Goal: Information Seeking & Learning: Learn about a topic

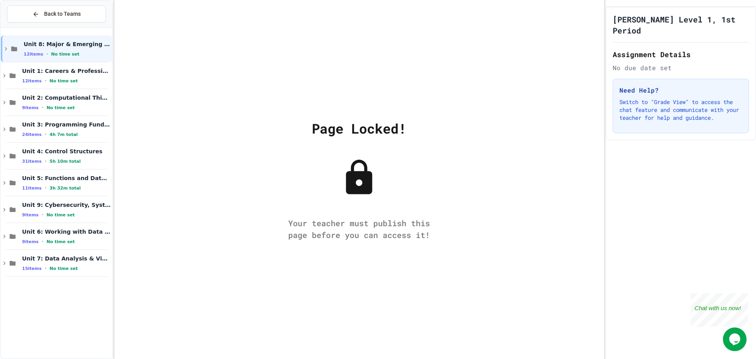
drag, startPoint x: 361, startPoint y: 180, endPoint x: 409, endPoint y: 134, distance: 66.2
click at [409, 134] on div "Page Locked! Your teacher must publish this page before you can access it!" at bounding box center [359, 179] width 489 height 359
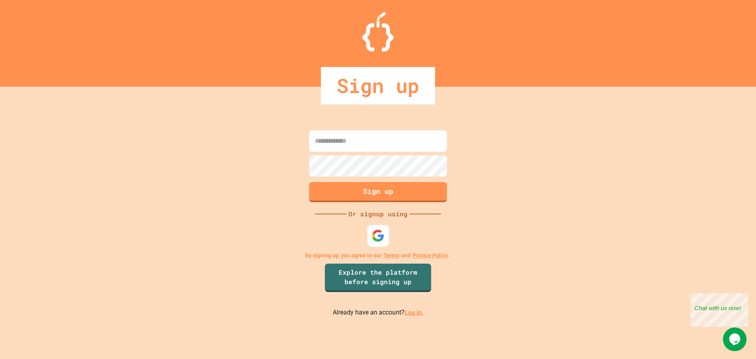
click at [388, 237] on div at bounding box center [378, 235] width 22 height 22
click at [385, 237] on div at bounding box center [378, 235] width 22 height 22
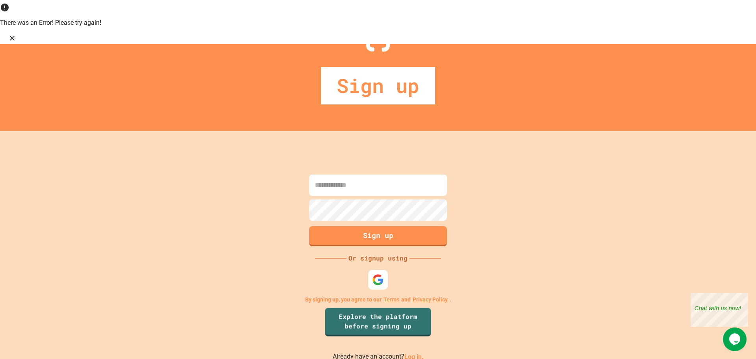
click at [414, 352] on link "Log in." at bounding box center [413, 355] width 19 height 7
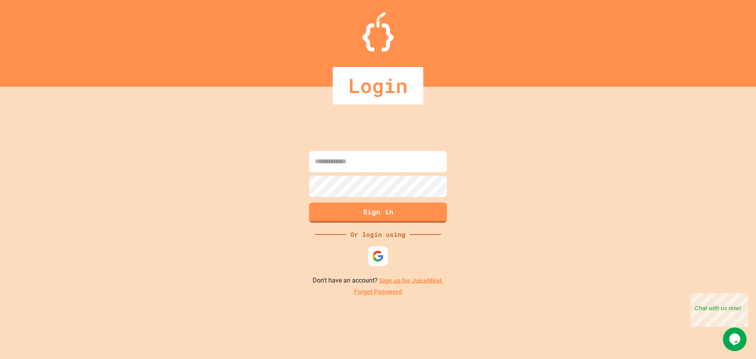
click at [360, 161] on input at bounding box center [378, 161] width 138 height 21
type input "**********"
click at [377, 210] on button "Sign in" at bounding box center [378, 211] width 140 height 20
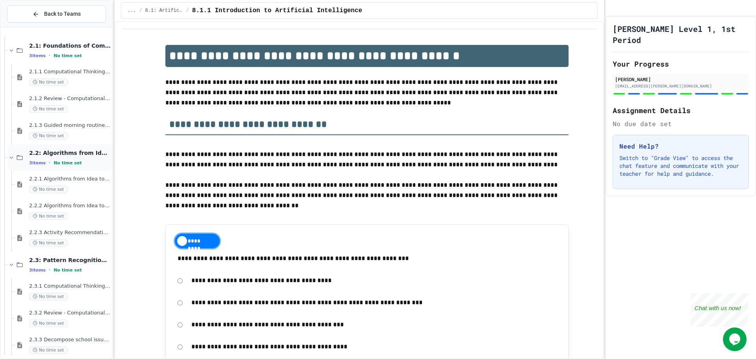
scroll to position [87, 0]
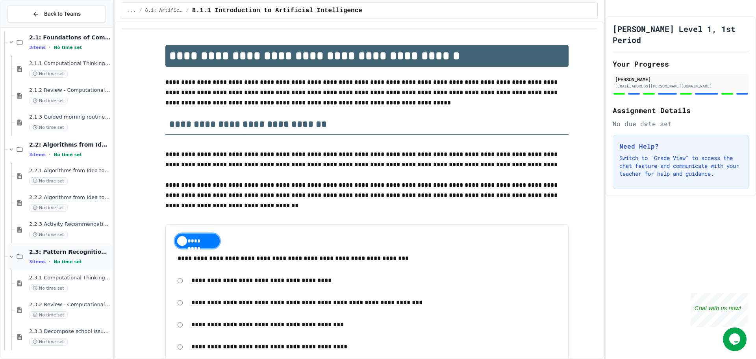
click at [89, 251] on span "2.3: Pattern Recognition & Decomposition" at bounding box center [69, 251] width 81 height 7
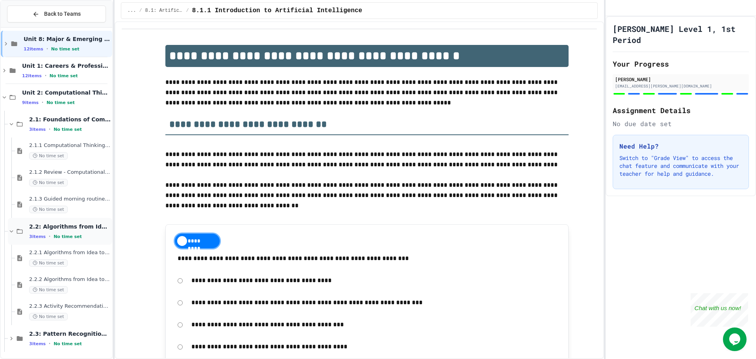
scroll to position [7, 0]
click at [87, 336] on div "2.3: Pattern Recognition & Decomposition 3 items • No time set" at bounding box center [69, 336] width 81 height 17
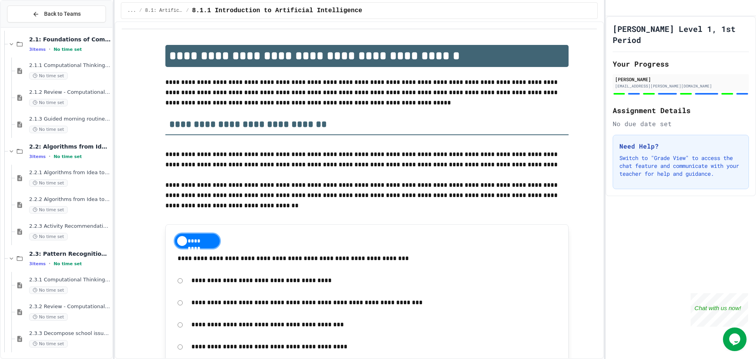
scroll to position [87, 0]
click at [76, 283] on div "2.3.1 Computational Thinking - Your Problem-Solving Toolkit No time set" at bounding box center [69, 282] width 81 height 17
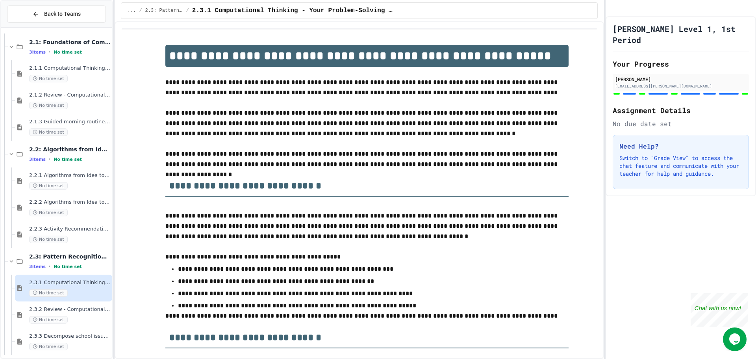
scroll to position [87, 0]
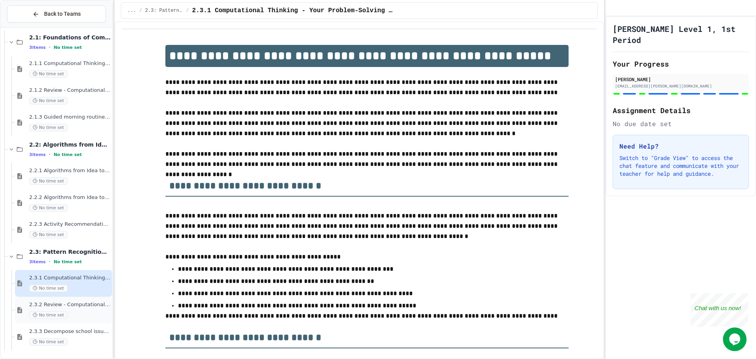
click at [89, 312] on div "No time set" at bounding box center [69, 314] width 81 height 7
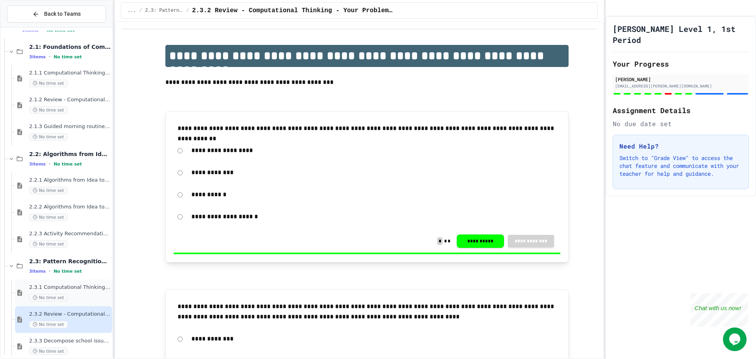
scroll to position [87, 0]
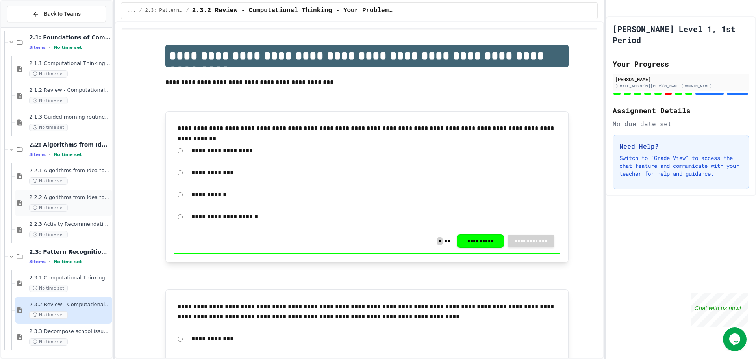
click at [57, 193] on div "2.2.2 Algorithms from Idea to Flowchart - Review No time set" at bounding box center [63, 202] width 97 height 27
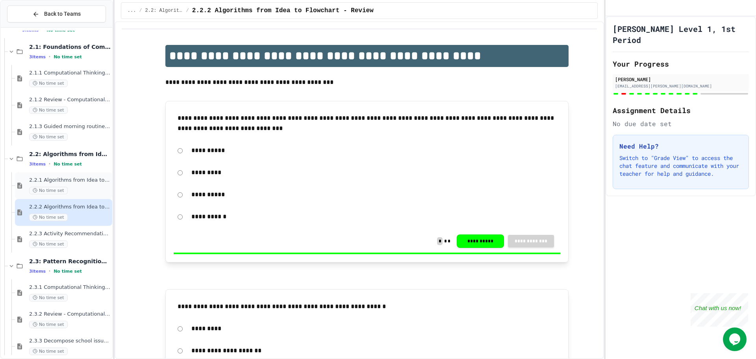
click at [90, 188] on div "No time set" at bounding box center [69, 190] width 81 height 7
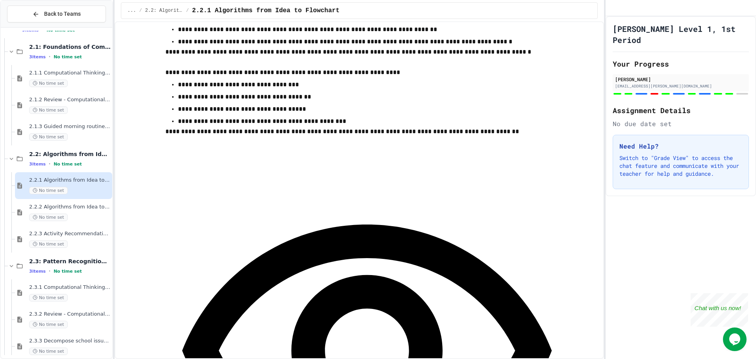
scroll to position [4368, 0]
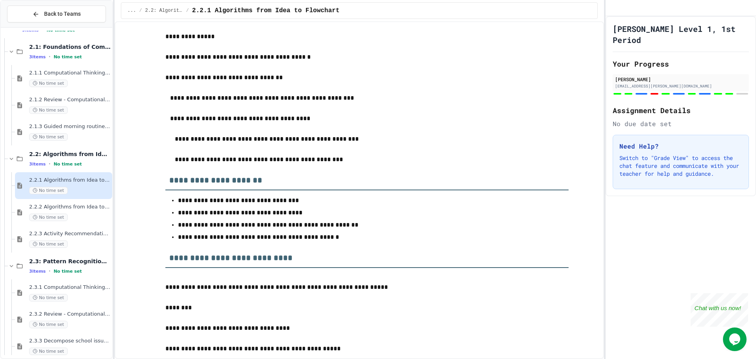
scroll to position [866, 0]
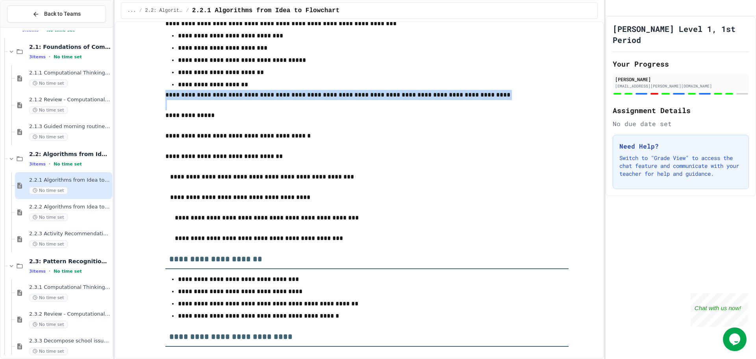
drag, startPoint x: 304, startPoint y: 97, endPoint x: 386, endPoint y: 105, distance: 82.6
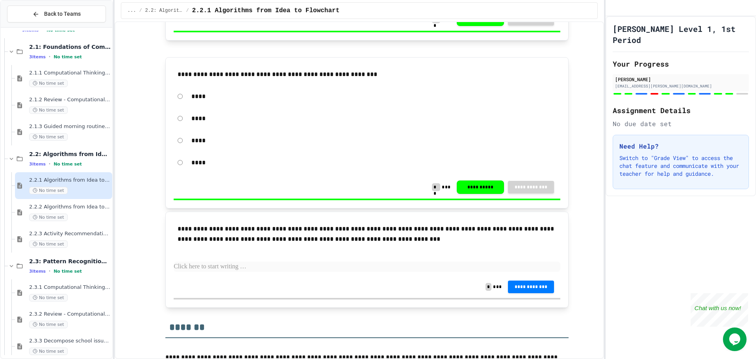
scroll to position [4250, 0]
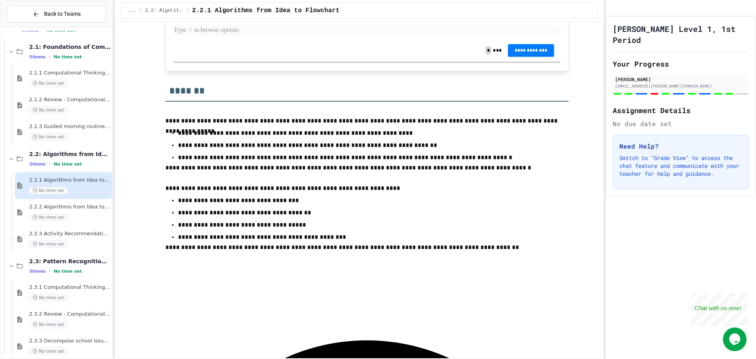
click at [344, 35] on p at bounding box center [367, 30] width 386 height 10
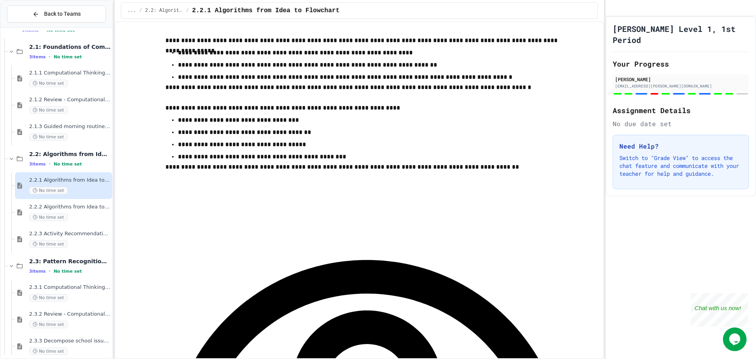
scroll to position [4407, 0]
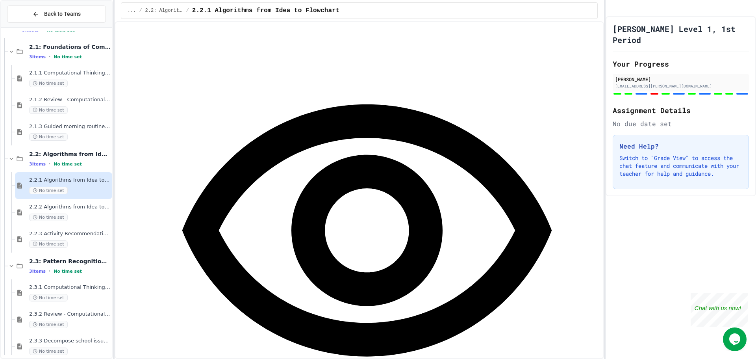
scroll to position [4507, 0]
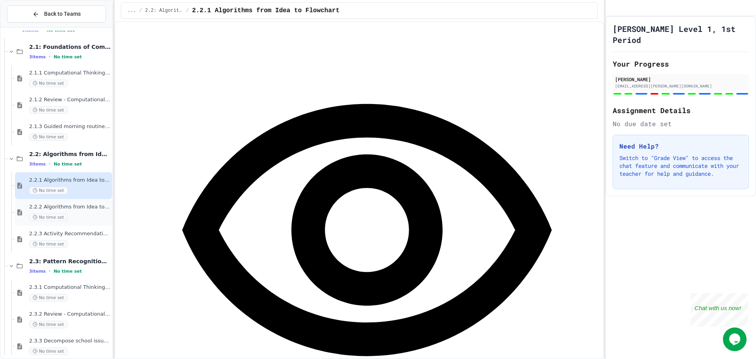
click at [80, 203] on span "2.2.2 Algorithms from Idea to Flowchart - Review" at bounding box center [69, 206] width 81 height 7
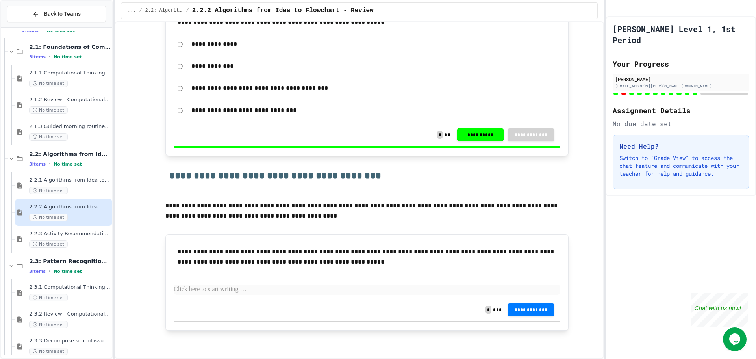
scroll to position [2302, 0]
click at [368, 294] on p at bounding box center [367, 289] width 386 height 10
click at [72, 237] on div "2.2.3 Activity Recommendation Algorithm No time set" at bounding box center [69, 238] width 81 height 17
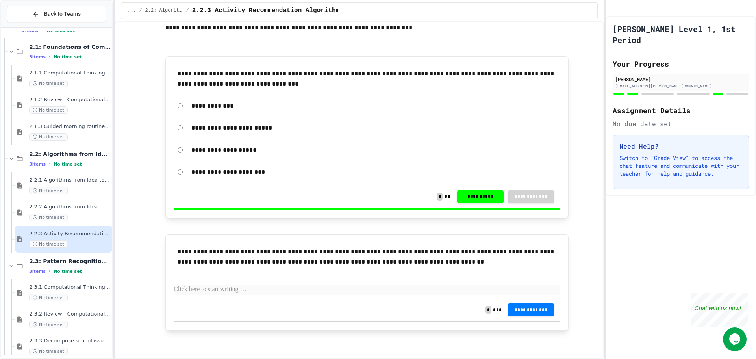
scroll to position [1294, 0]
click at [726, 344] on div "Opens Chat This icon Opens the chat window." at bounding box center [735, 339] width 24 height 13
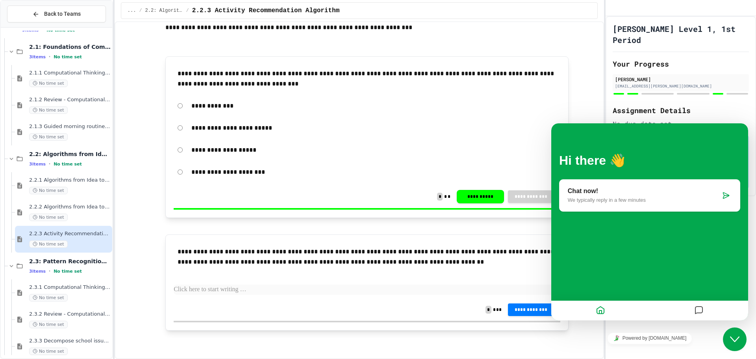
click at [662, 189] on p "Chat now!" at bounding box center [644, 190] width 153 height 7
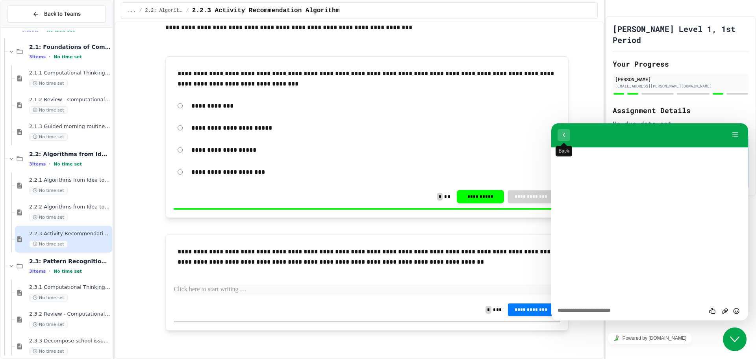
click at [565, 135] on button "Back" at bounding box center [563, 135] width 13 height 12
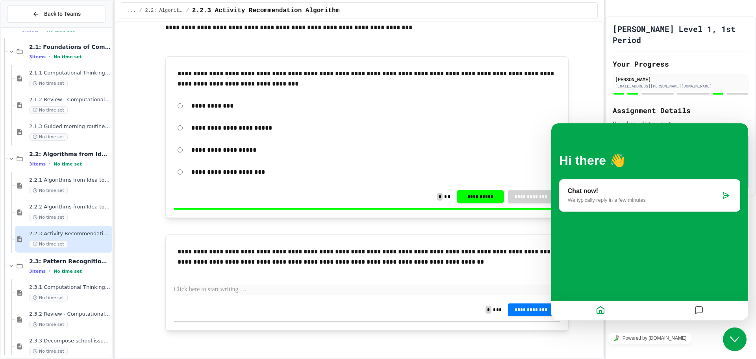
click at [719, 148] on div "Hi there 👋" at bounding box center [649, 158] width 181 height 23
click at [591, 103] on div "**********" at bounding box center [359, 189] width 489 height 337
